Goal: Information Seeking & Learning: Stay updated

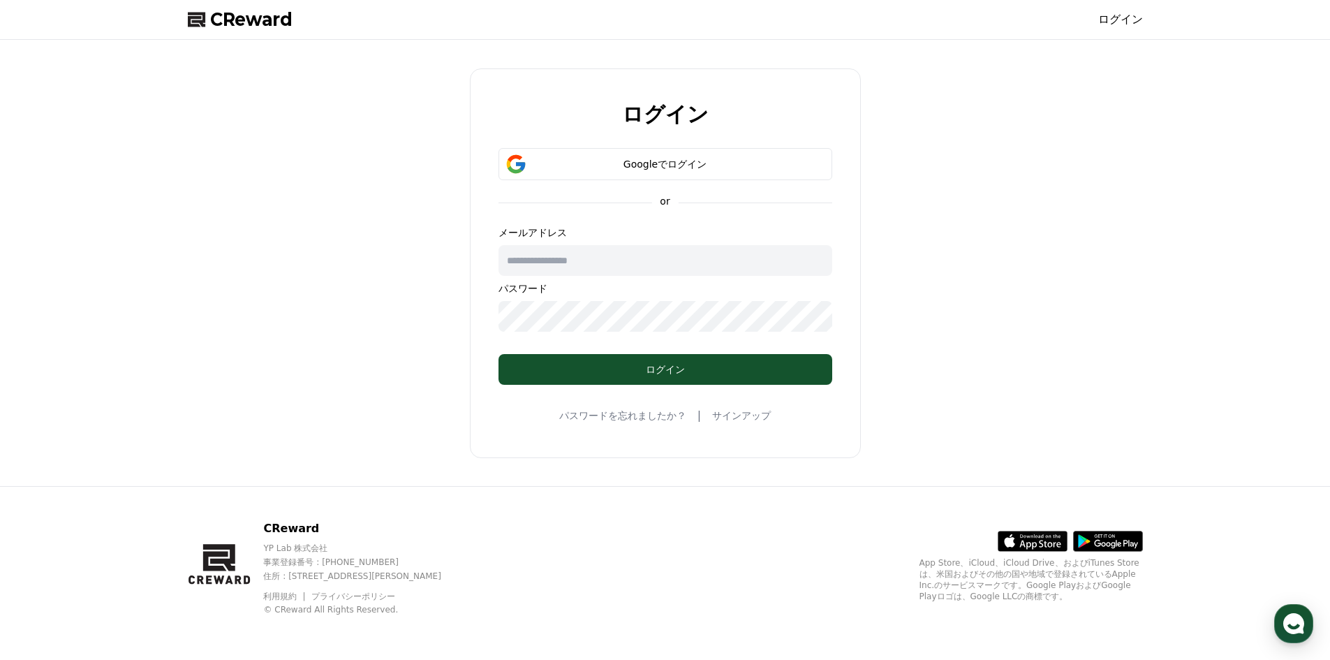
click at [795, 265] on input "text" at bounding box center [665, 260] width 334 height 31
type input "**********"
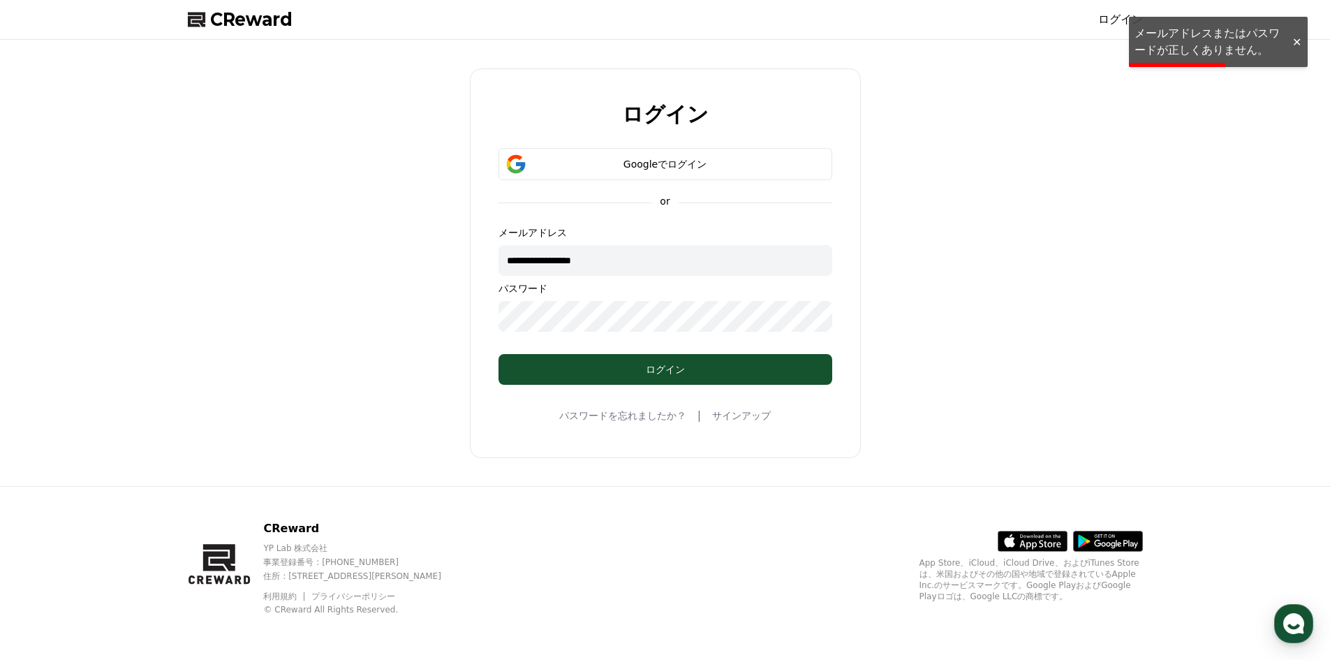
click at [653, 411] on link "パスワードを忘れましたか？" at bounding box center [622, 415] width 127 height 14
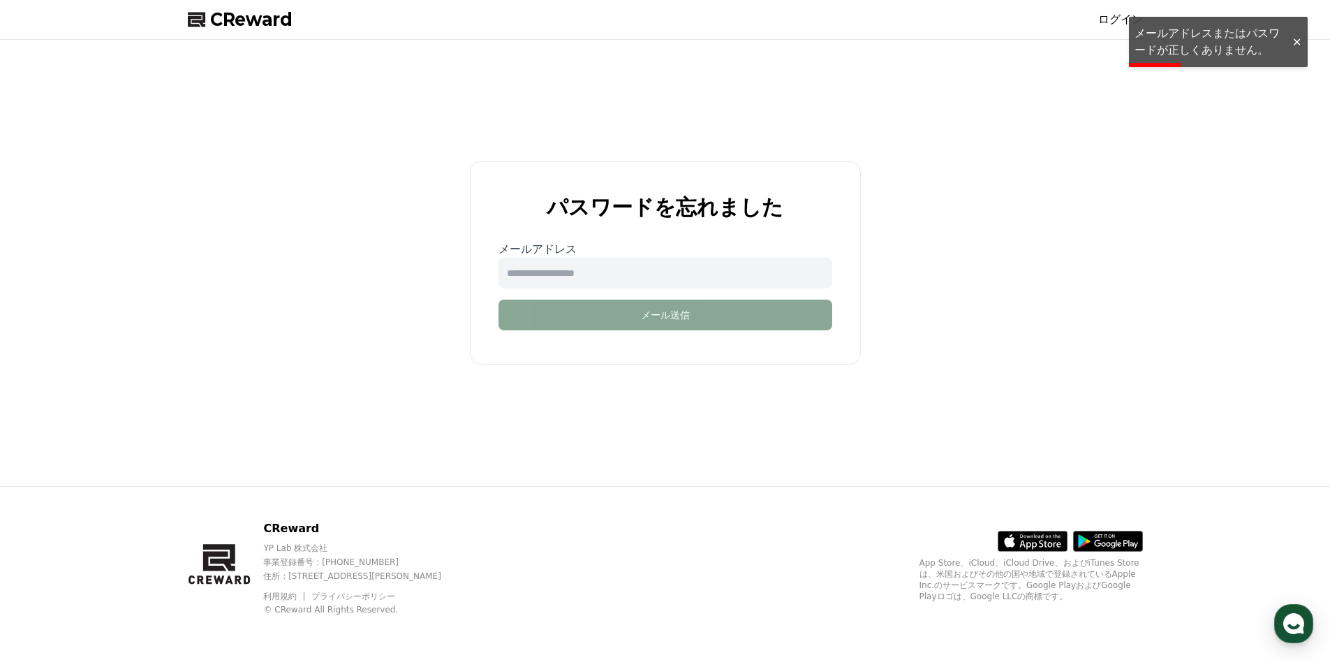
click at [655, 275] on input "email" at bounding box center [665, 273] width 334 height 31
type input "**********"
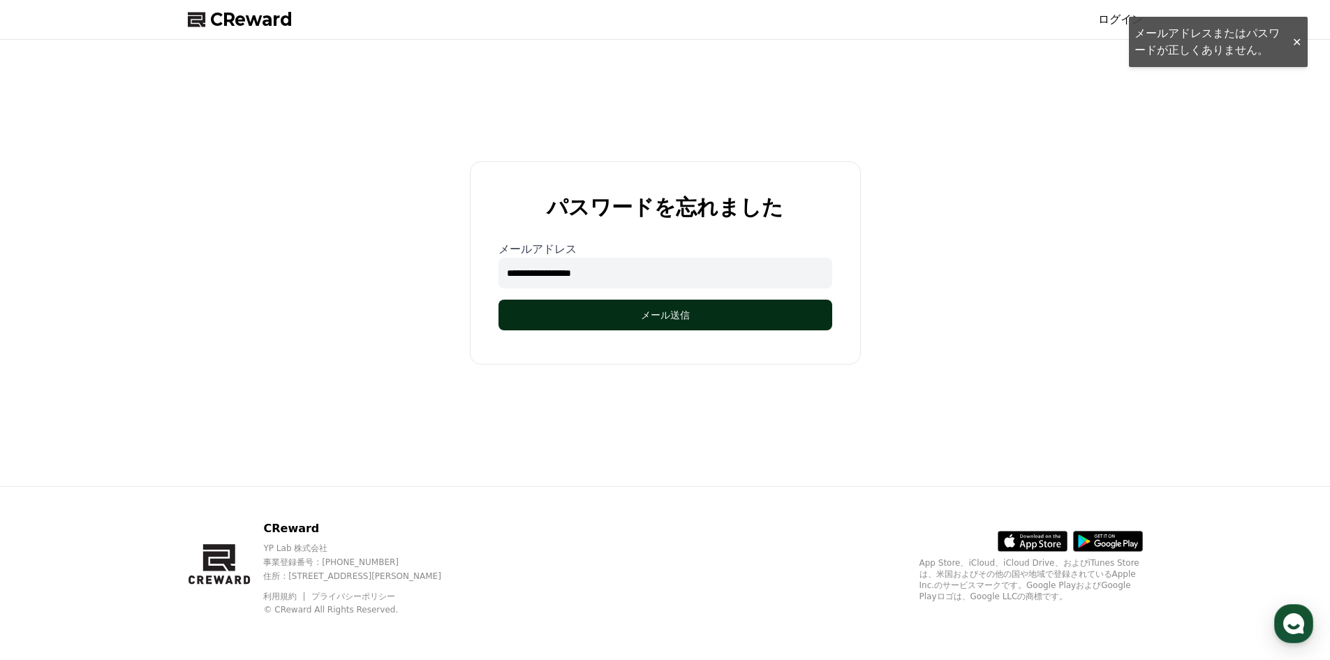
click at [631, 304] on button "メール送信" at bounding box center [665, 315] width 334 height 31
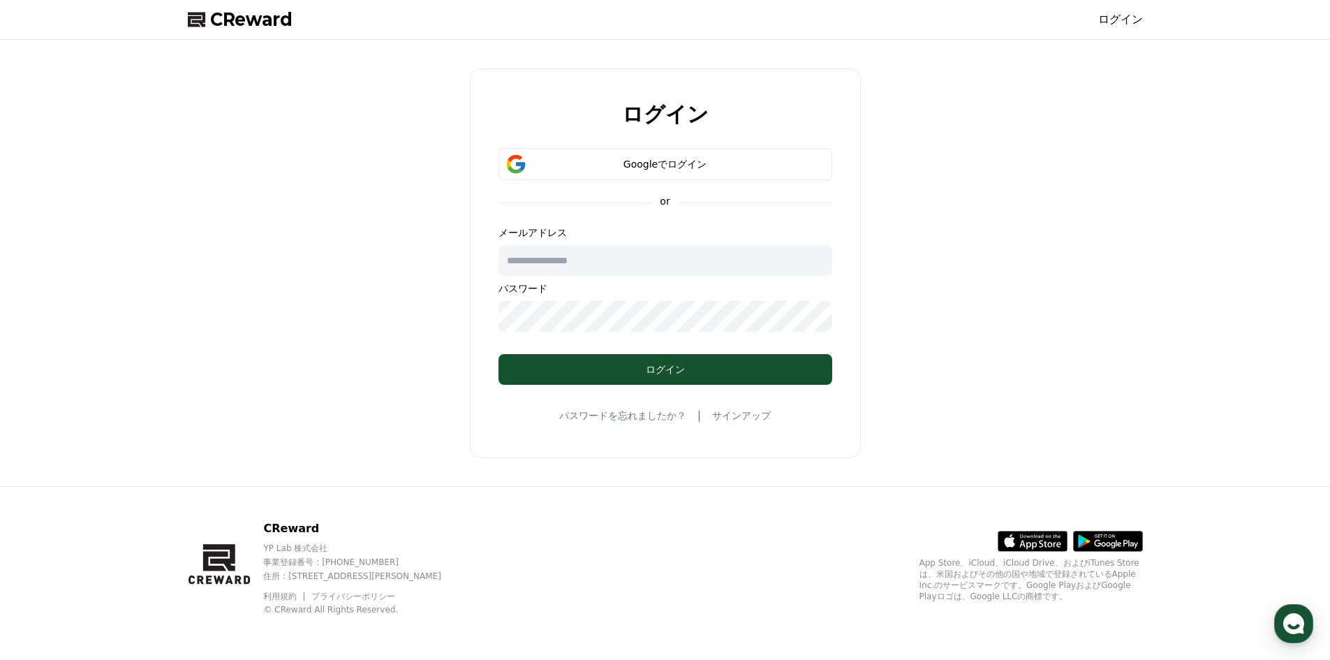
click at [553, 260] on input "text" at bounding box center [665, 260] width 334 height 31
type input "**********"
click at [531, 277] on div "メールアドレス パスワード" at bounding box center [665, 278] width 334 height 106
click at [540, 266] on input "text" at bounding box center [665, 260] width 334 height 31
type input "**********"
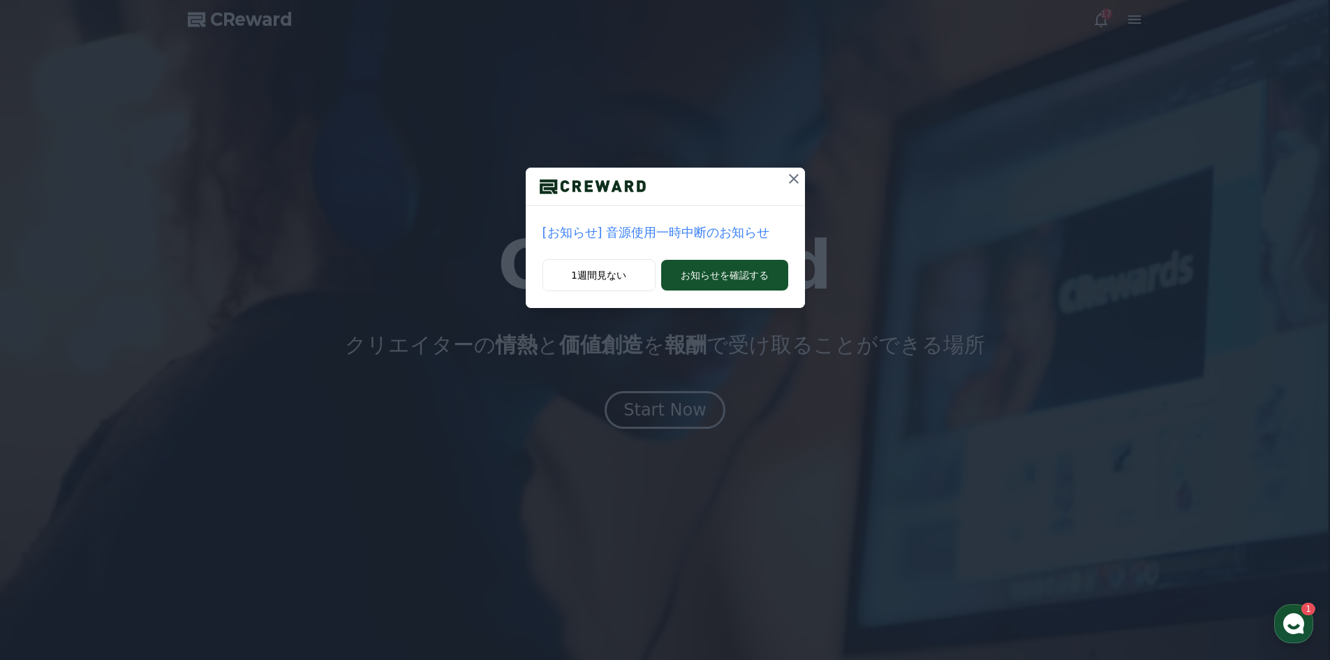
click at [794, 180] on icon at bounding box center [794, 179] width 10 height 10
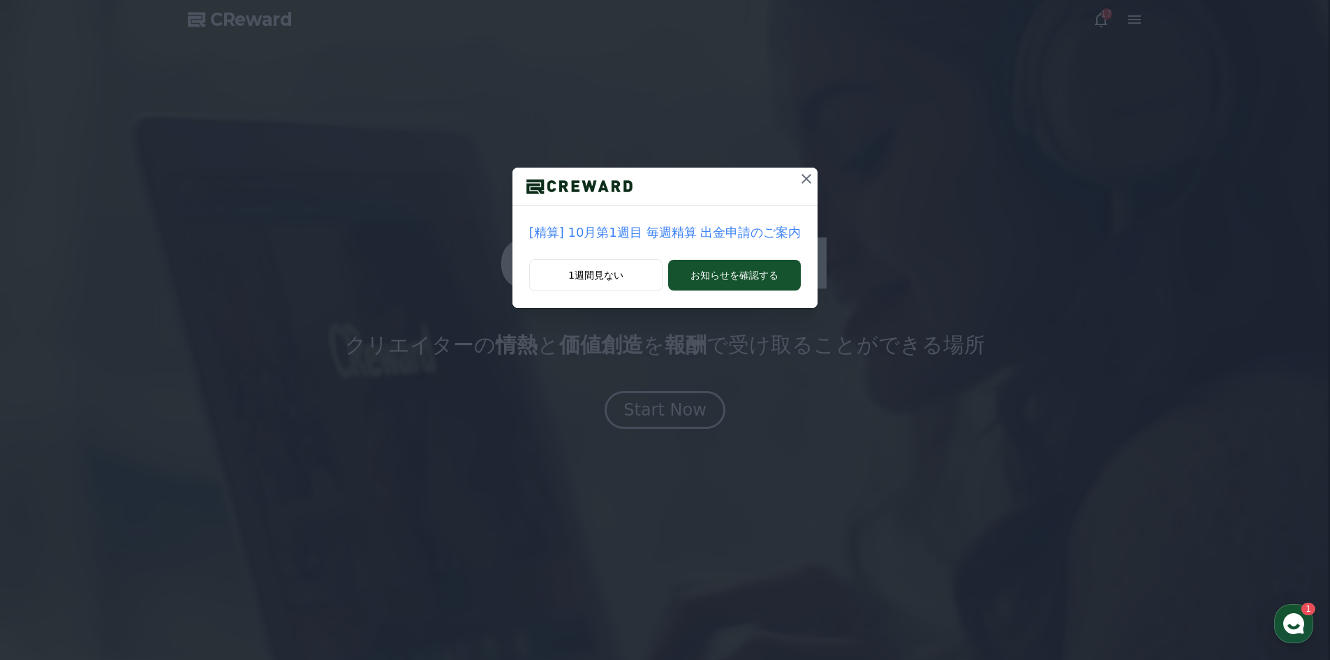
click at [805, 174] on icon at bounding box center [806, 178] width 17 height 17
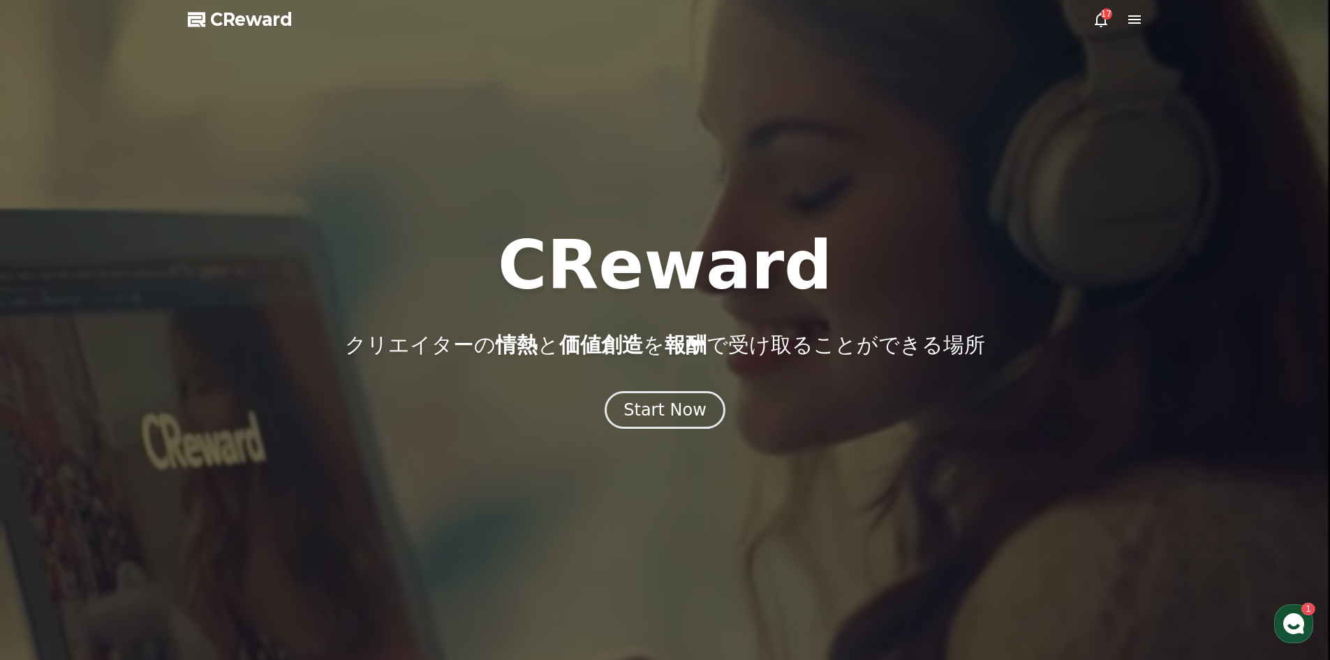
click at [1104, 13] on div "17" at bounding box center [1106, 13] width 11 height 11
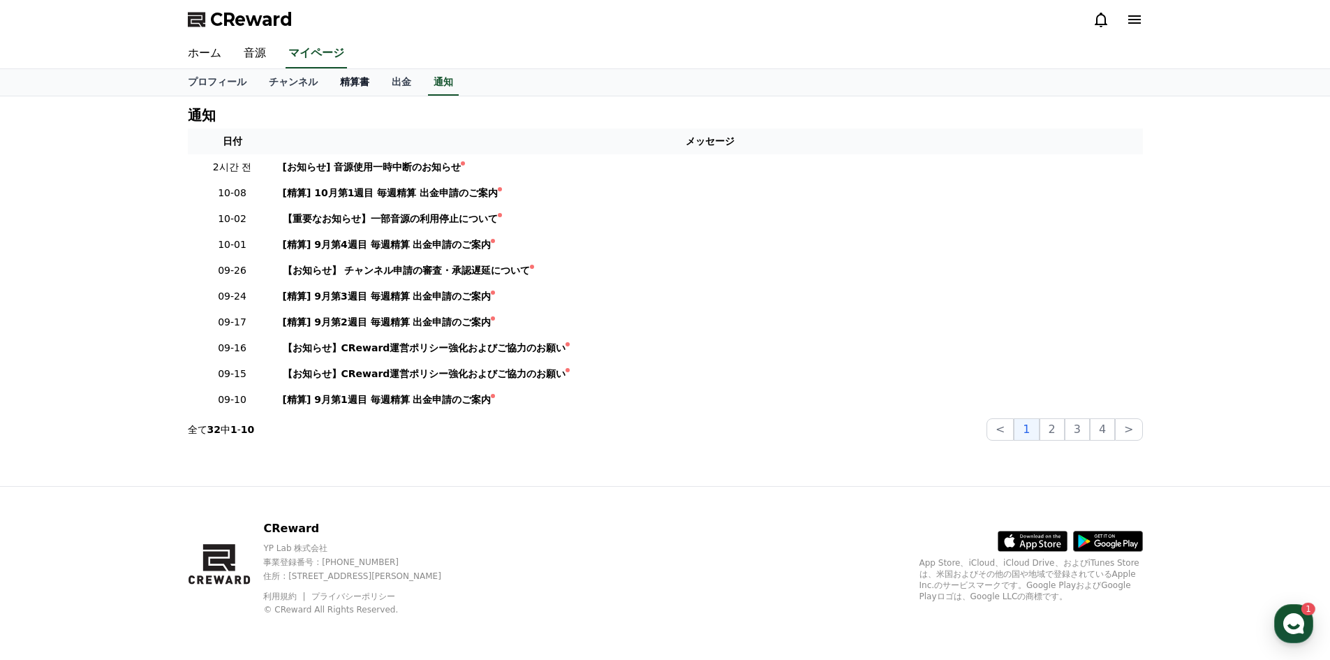
click at [344, 80] on link "精算書" at bounding box center [355, 82] width 52 height 27
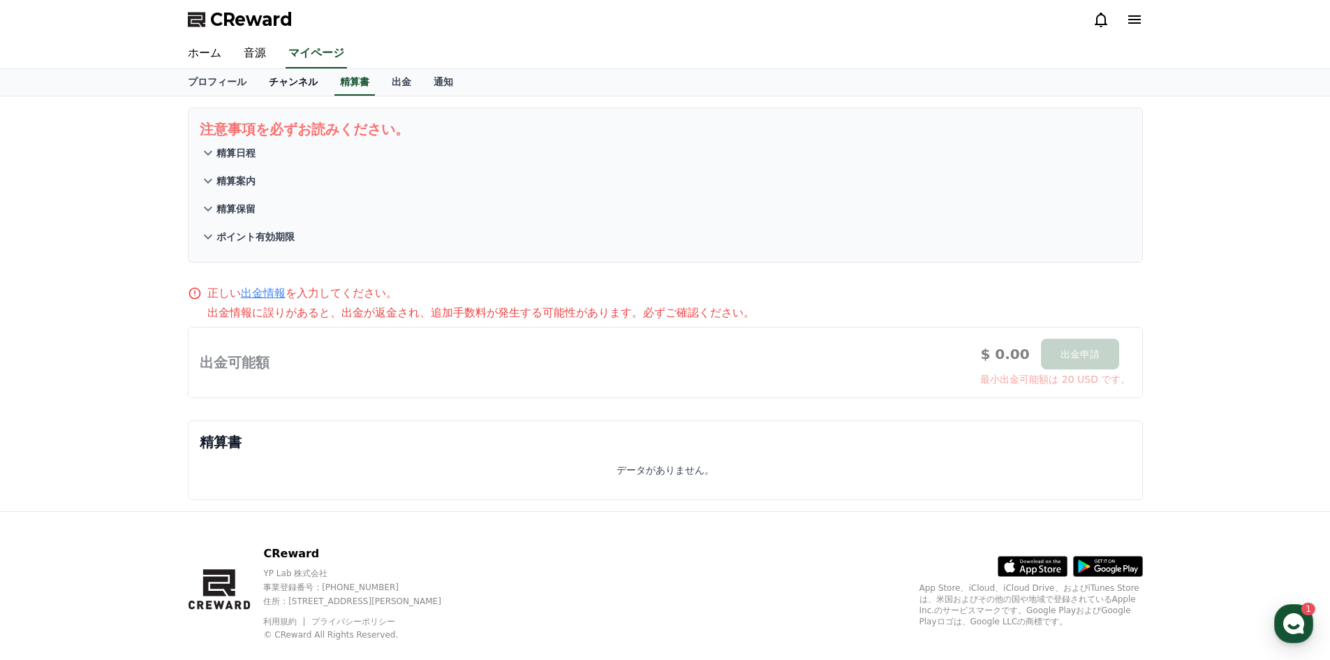
click at [258, 77] on link "チャンネル" at bounding box center [293, 82] width 71 height 27
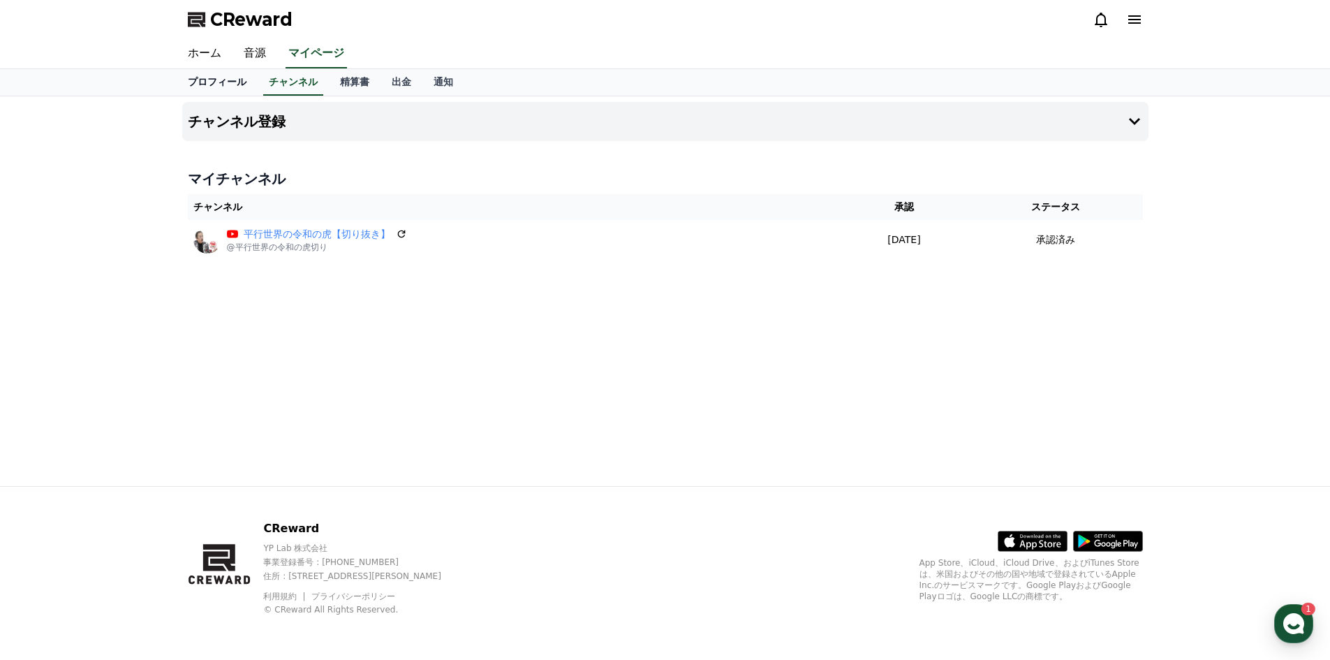
click at [214, 79] on link "プロフィール" at bounding box center [217, 82] width 81 height 27
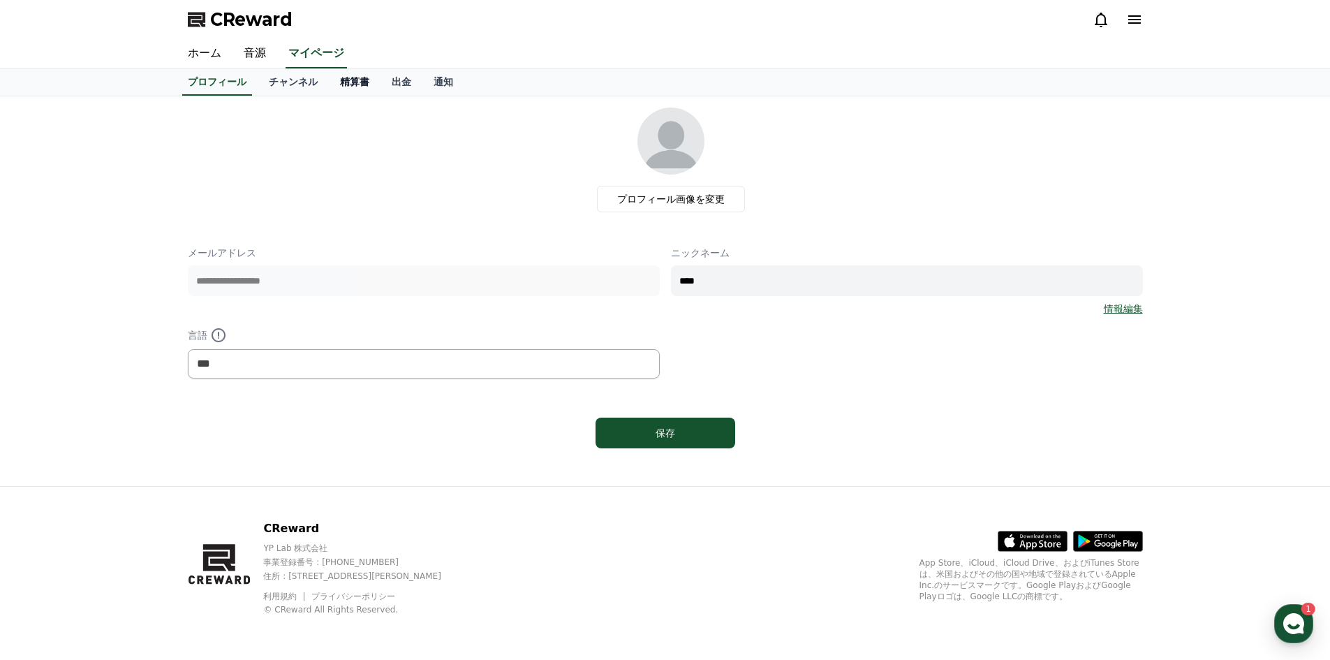
click at [330, 82] on link "精算書" at bounding box center [355, 82] width 52 height 27
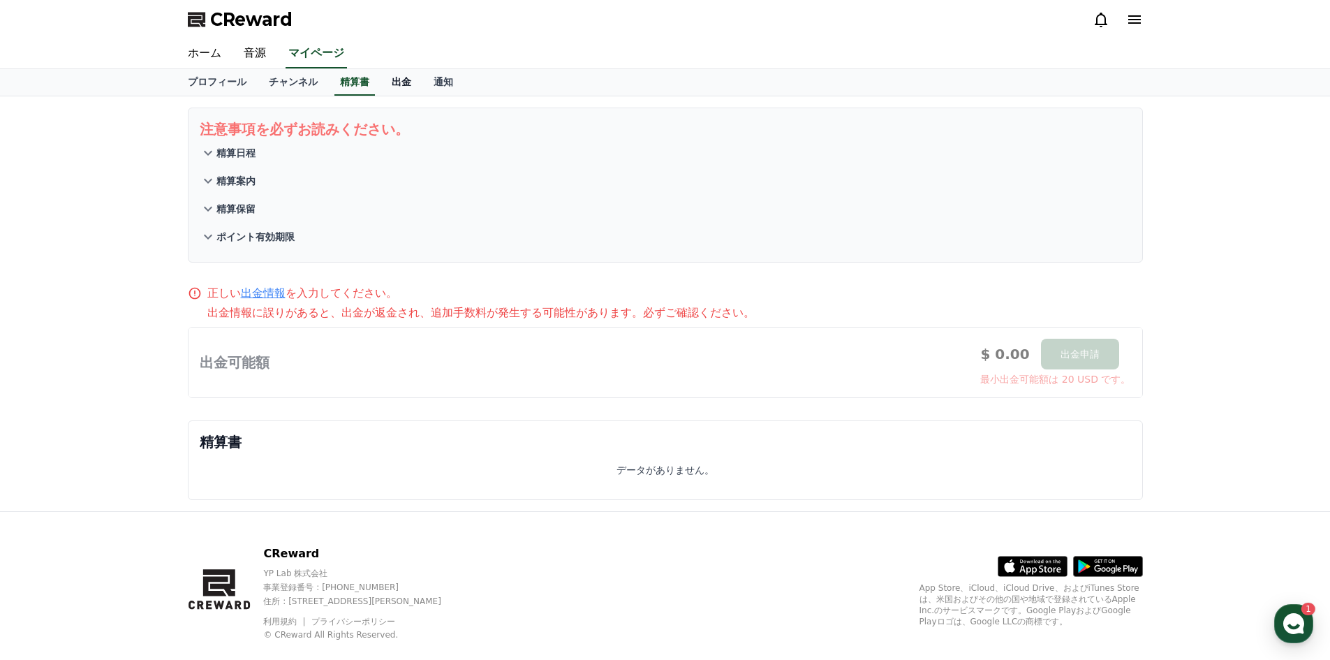
click at [380, 80] on link "出金" at bounding box center [401, 82] width 42 height 27
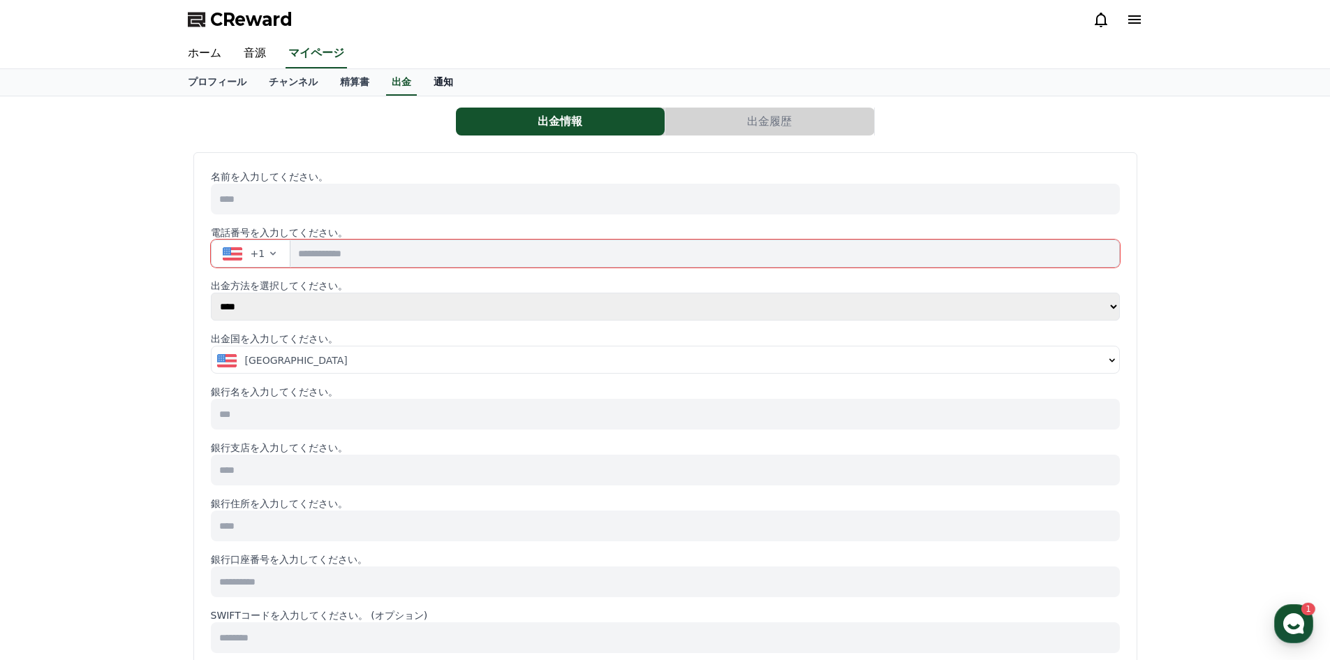
click at [422, 77] on link "通知" at bounding box center [443, 82] width 42 height 27
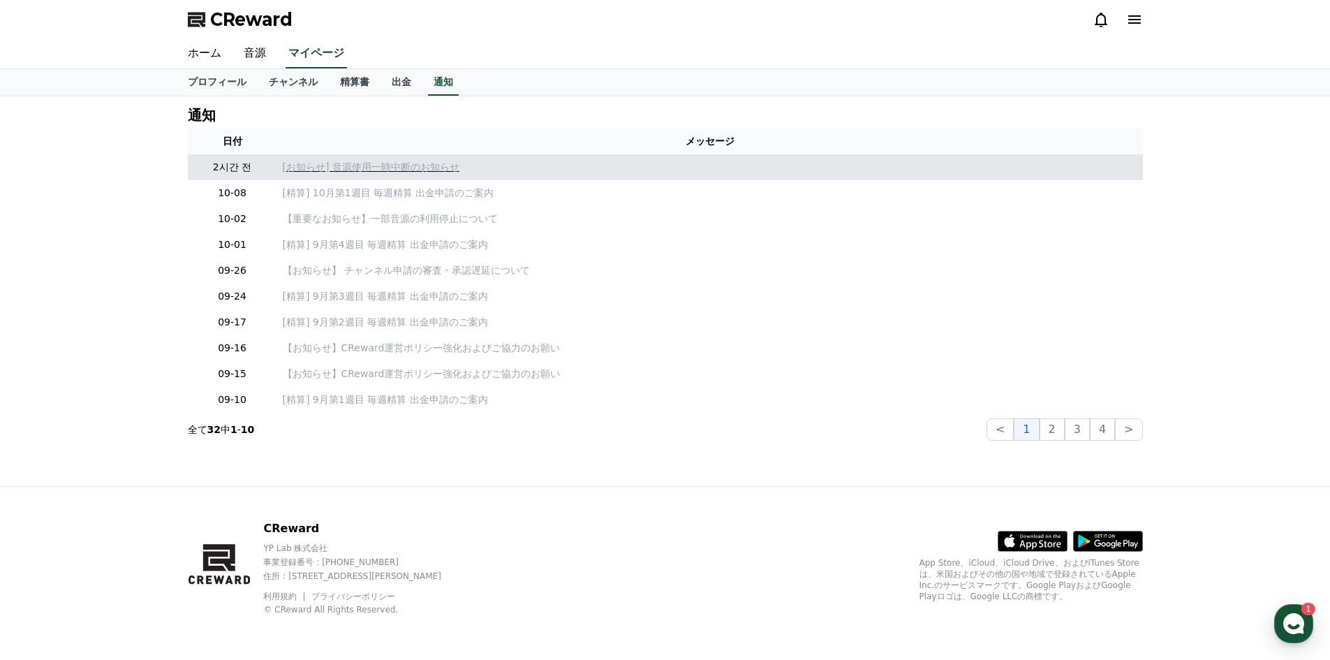
click at [385, 169] on p "[お知らせ] 音源使用一時中断のお知らせ" at bounding box center [710, 167] width 855 height 15
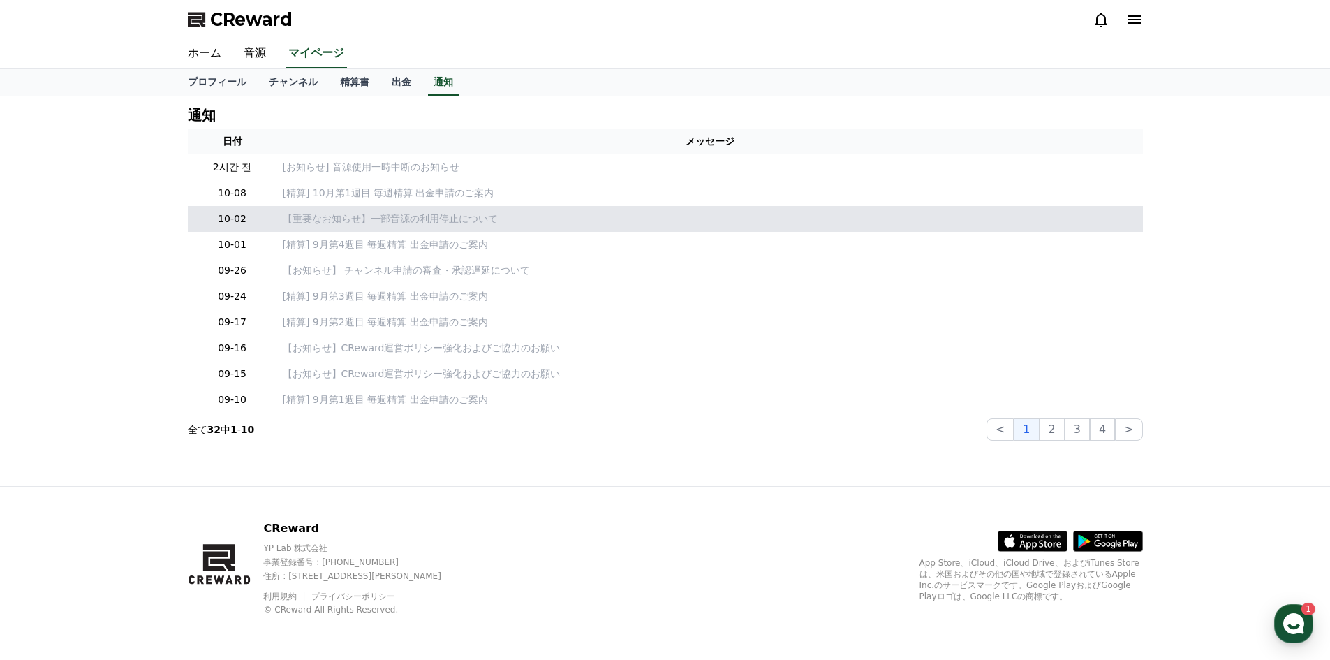
click at [339, 219] on p "【重要なお知らせ】一部音源の利用停止について" at bounding box center [710, 219] width 855 height 15
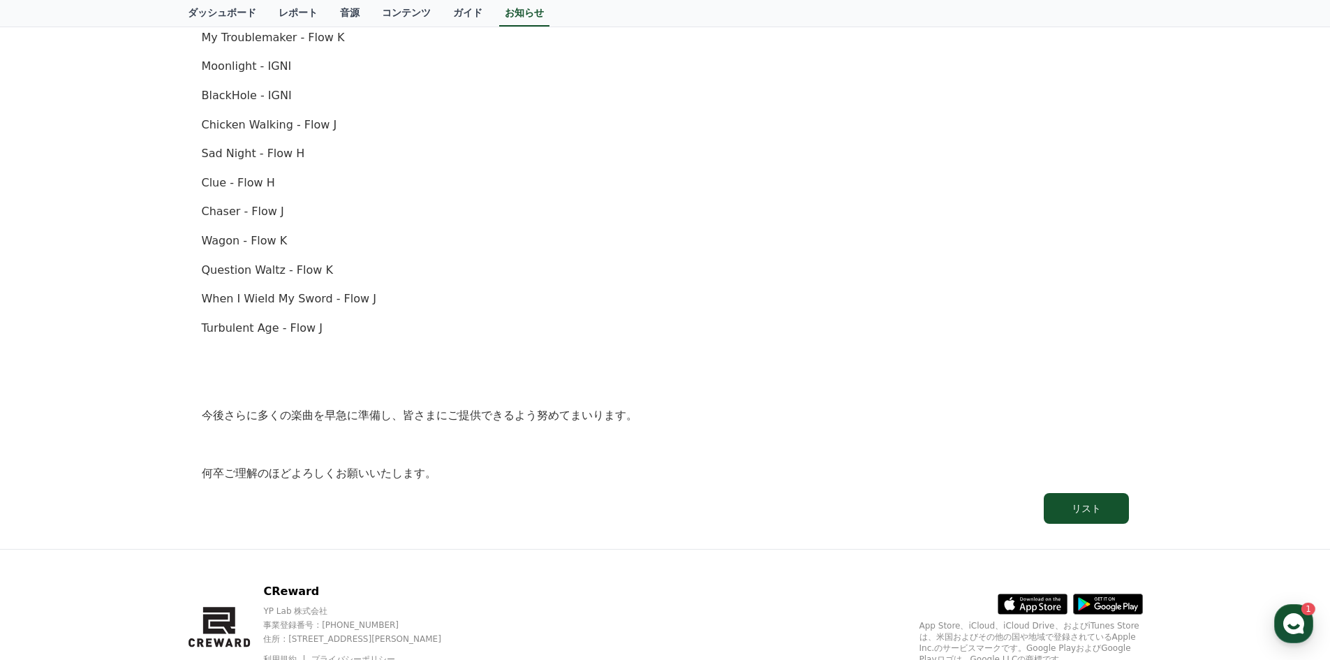
scroll to position [838, 0]
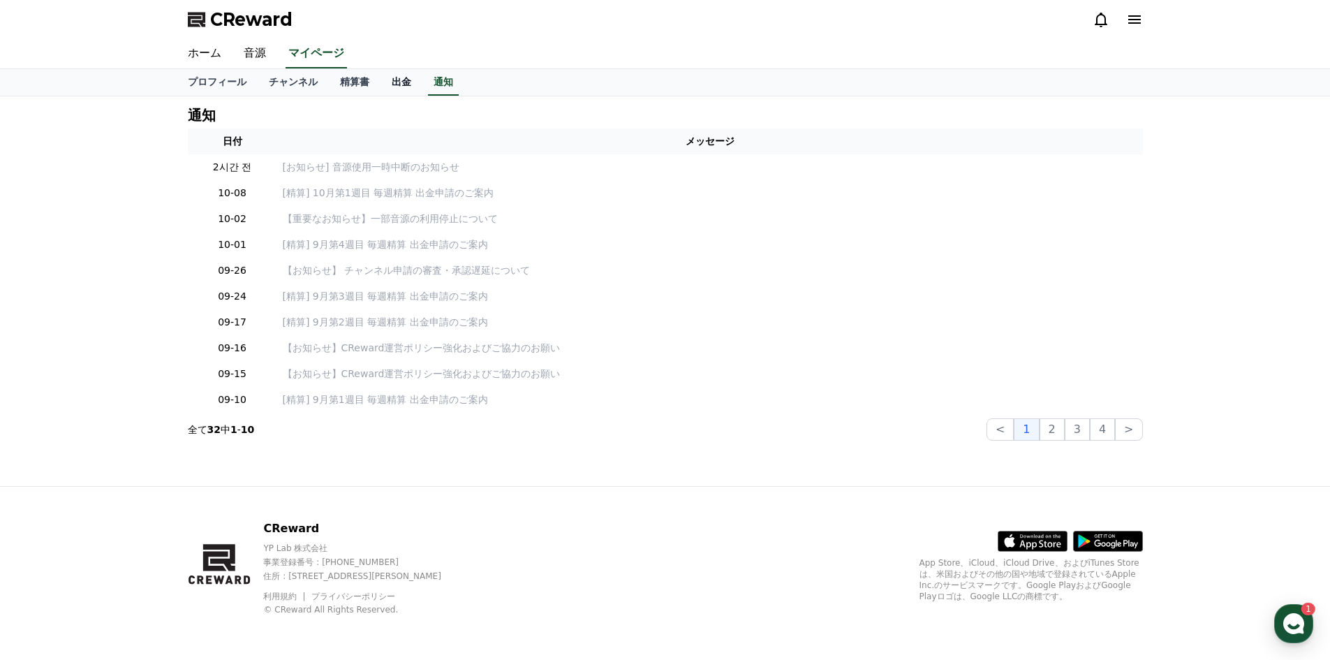
click at [380, 83] on link "出金" at bounding box center [401, 82] width 42 height 27
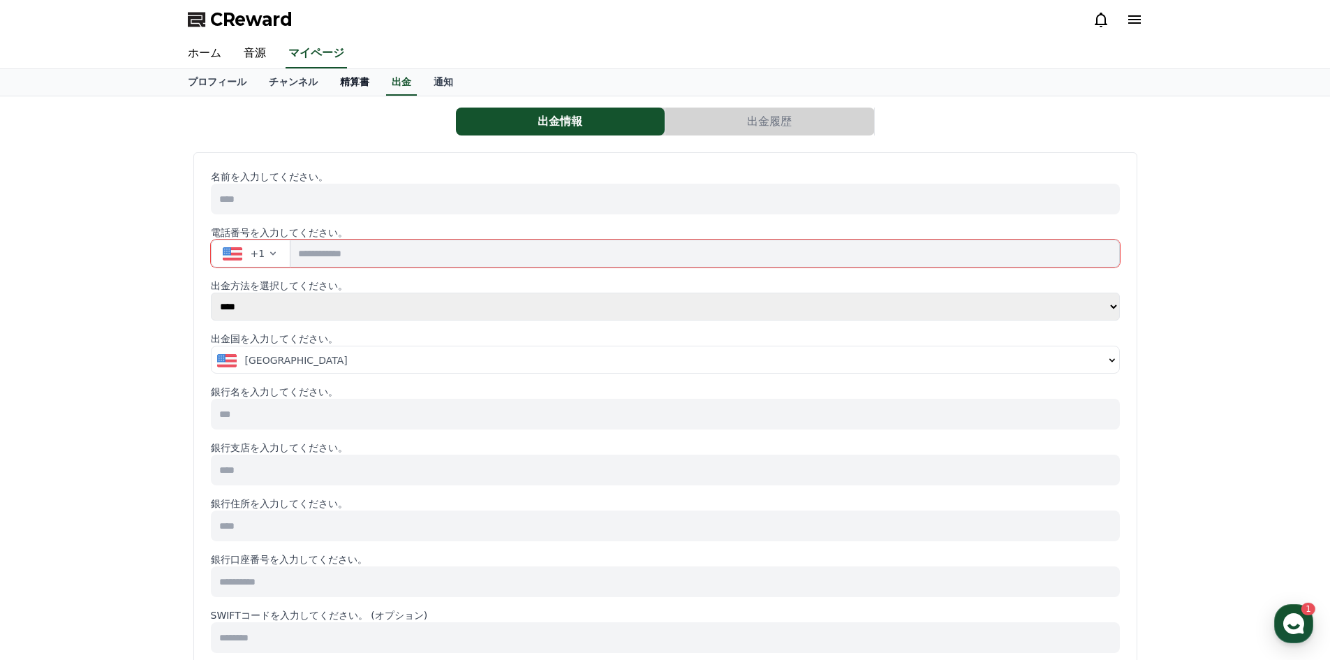
click at [329, 77] on link "精算書" at bounding box center [355, 82] width 52 height 27
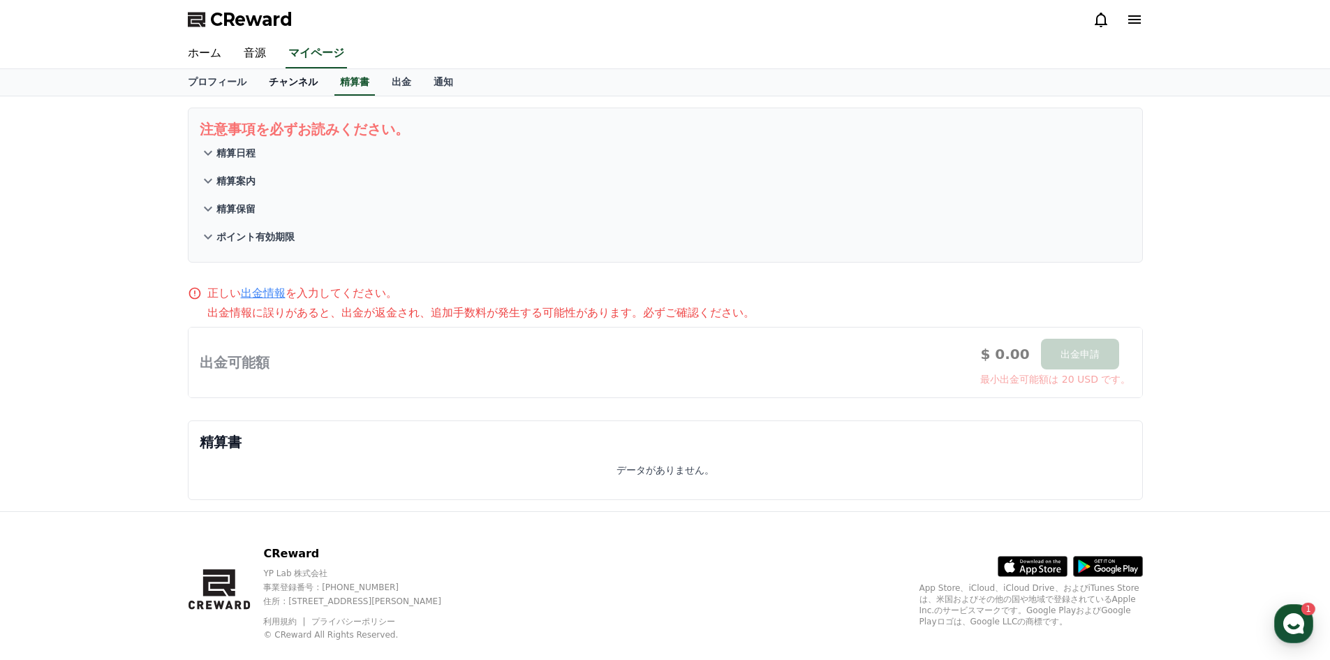
click at [270, 83] on link "チャンネル" at bounding box center [293, 82] width 71 height 27
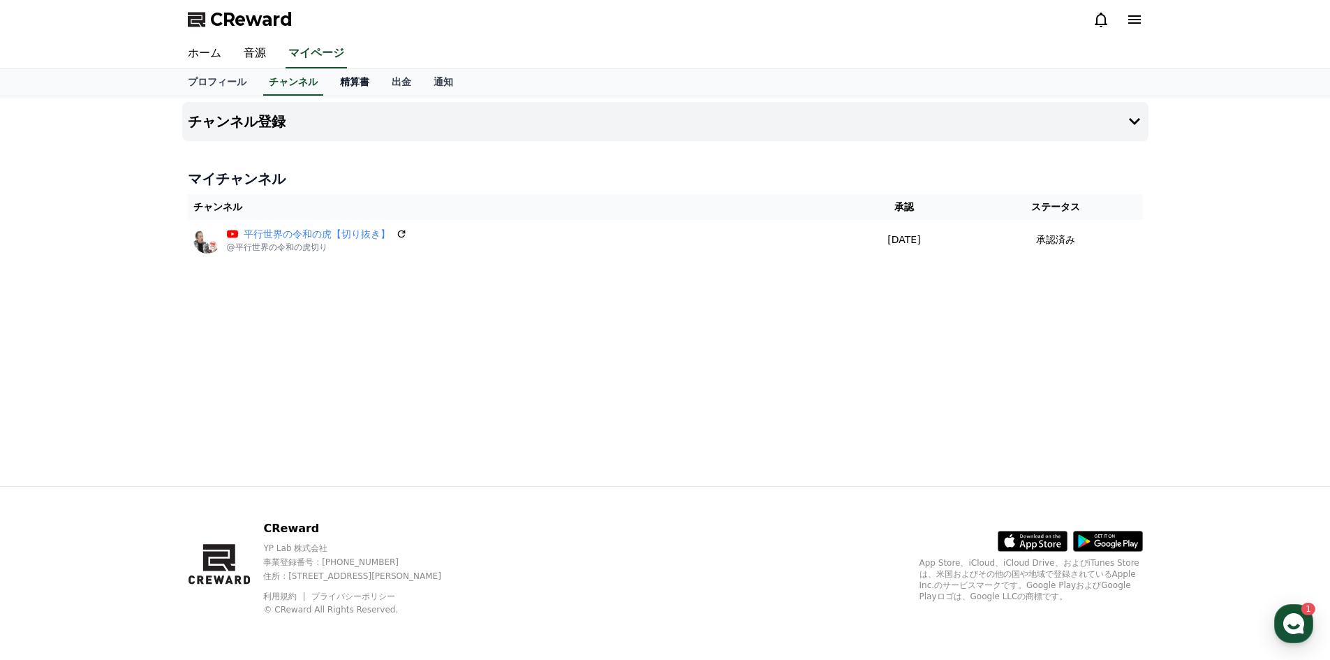
click at [329, 82] on link "精算書" at bounding box center [355, 82] width 52 height 27
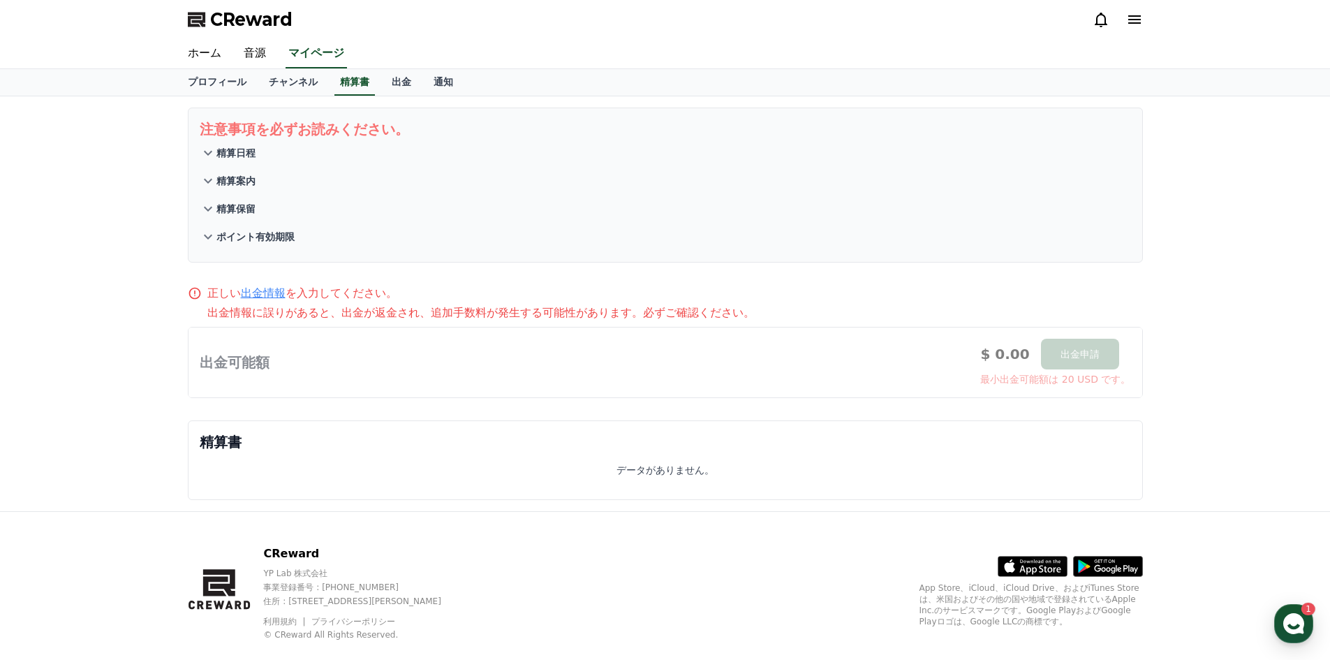
click at [901, 360] on div at bounding box center [665, 362] width 954 height 70
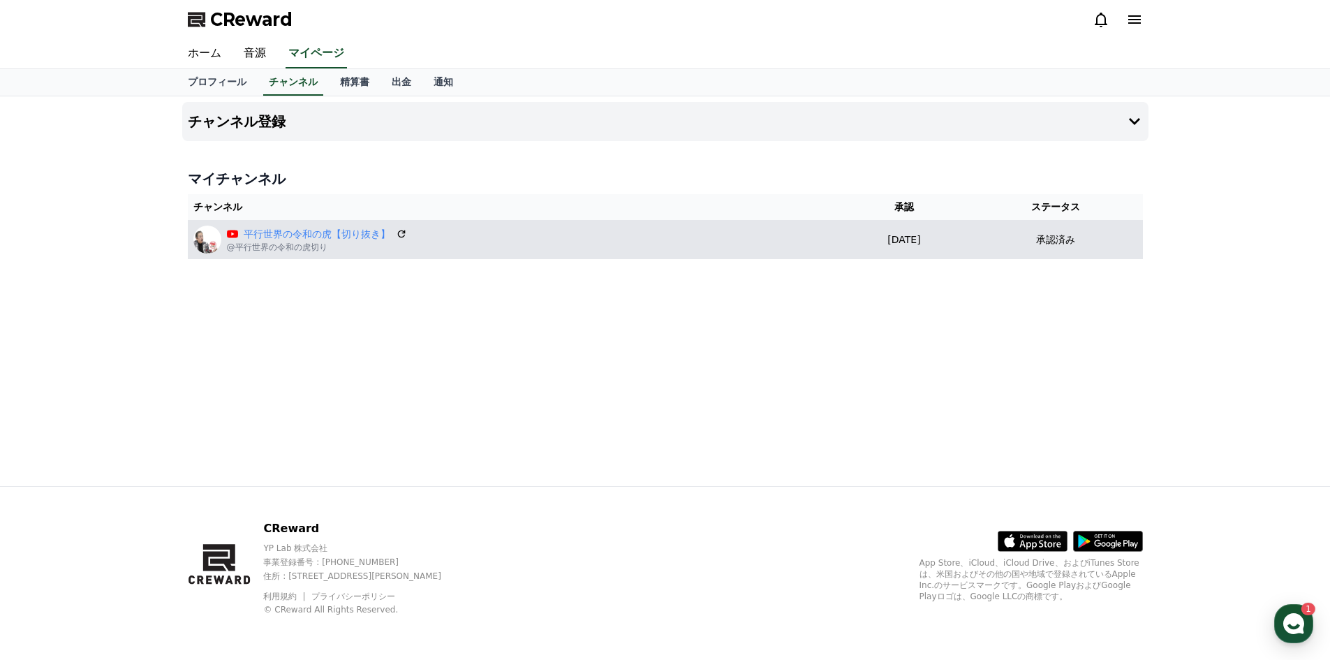
click at [670, 253] on div "平行世界の令和の虎【切り抜き】 @平行世界の令和の虎切り" at bounding box center [514, 239] width 642 height 28
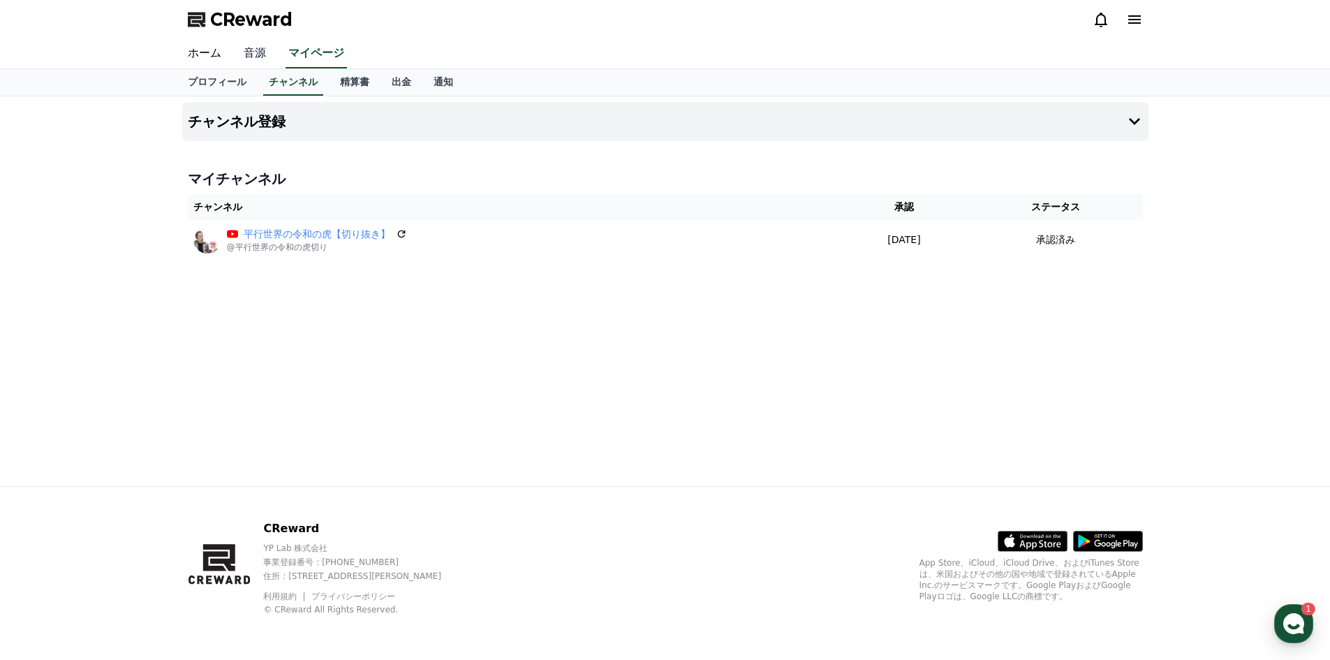
click at [246, 50] on link "音源" at bounding box center [254, 53] width 45 height 29
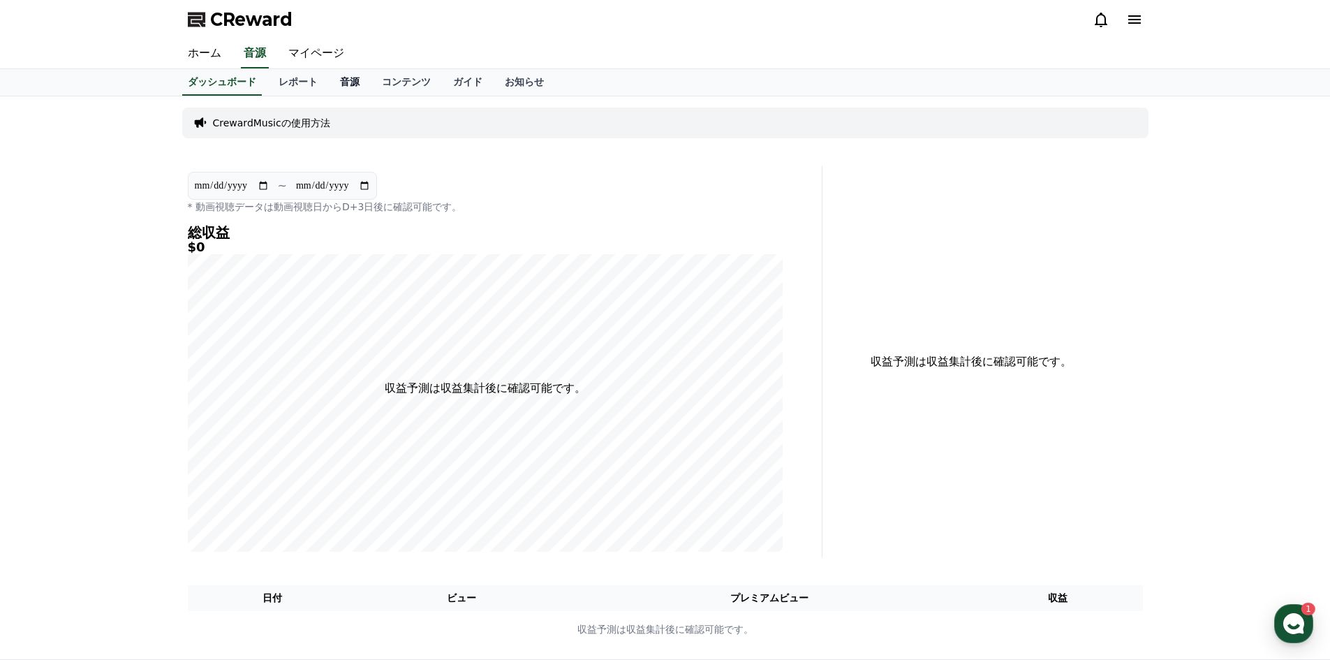
click at [329, 77] on link "音源" at bounding box center [350, 82] width 42 height 27
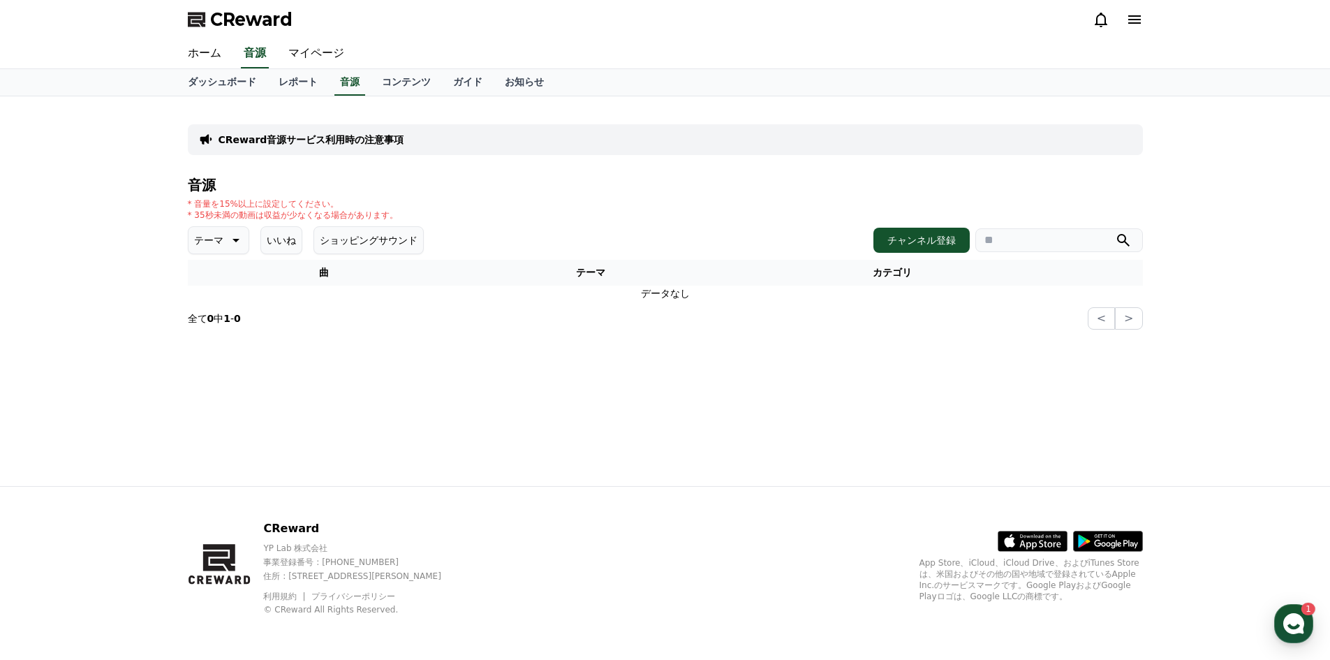
click at [226, 236] on icon at bounding box center [234, 240] width 17 height 17
click at [216, 280] on button "全て" at bounding box center [205, 277] width 31 height 31
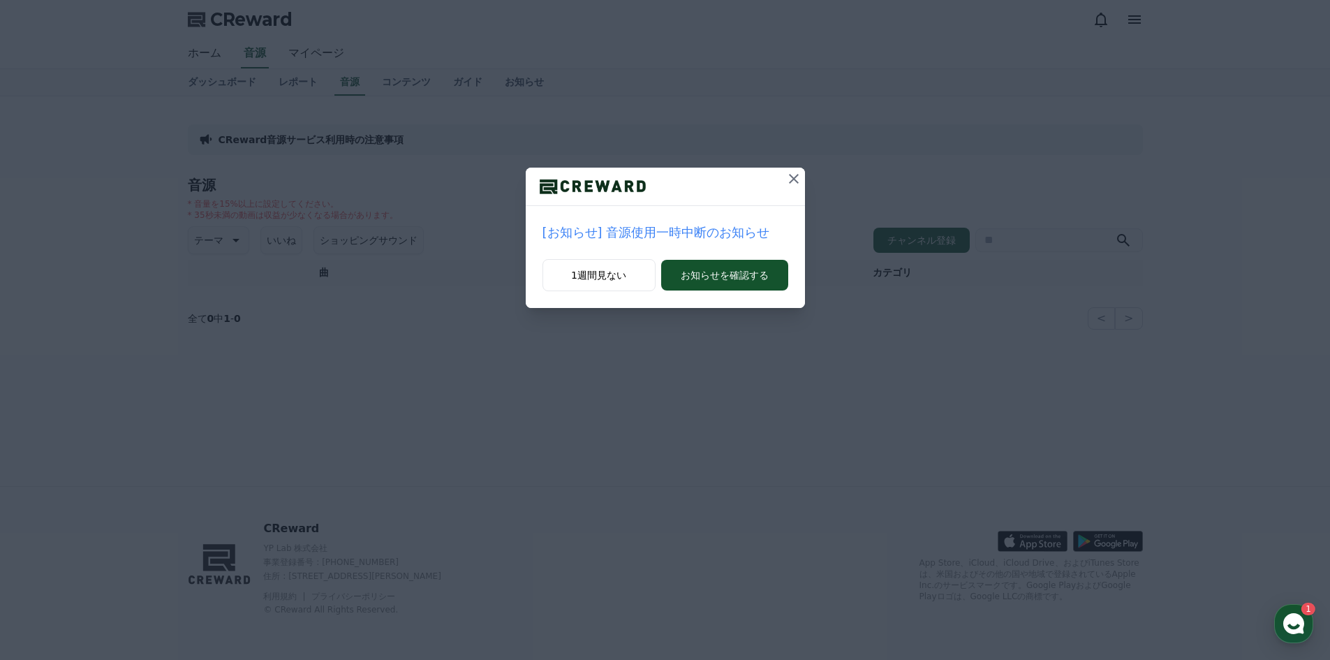
click at [793, 172] on icon at bounding box center [793, 178] width 17 height 17
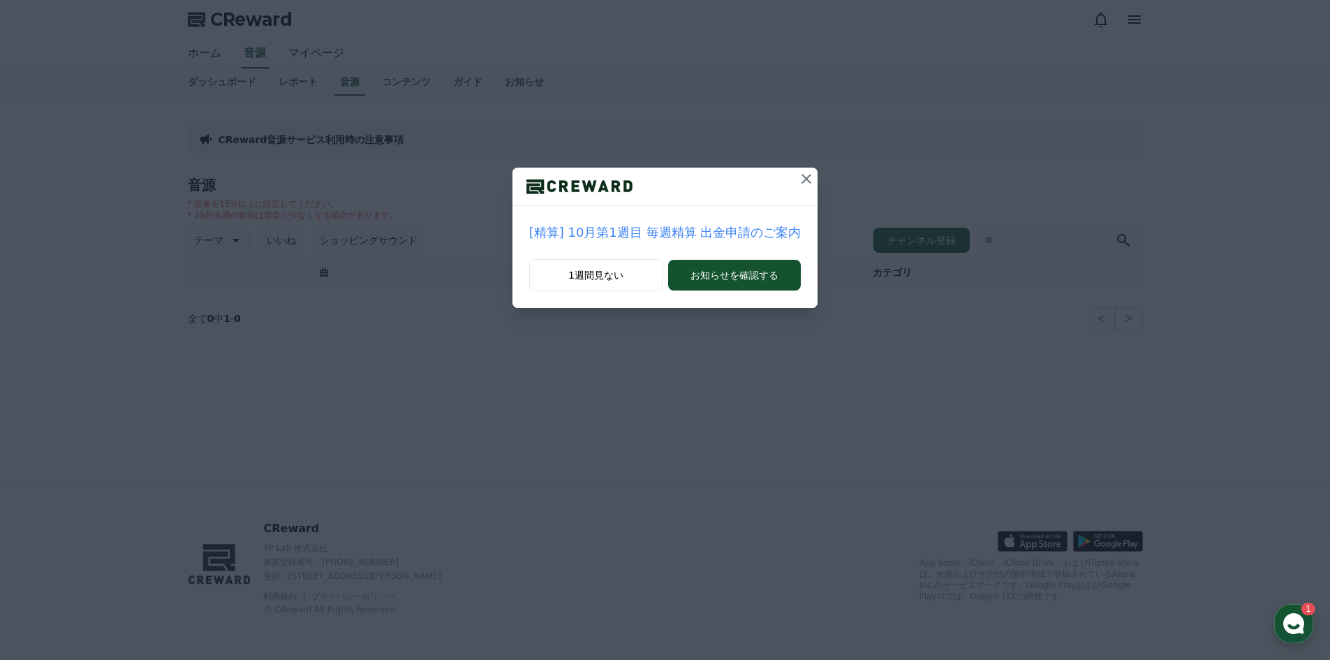
click at [800, 174] on icon at bounding box center [806, 178] width 17 height 17
